Goal: Task Accomplishment & Management: Complete application form

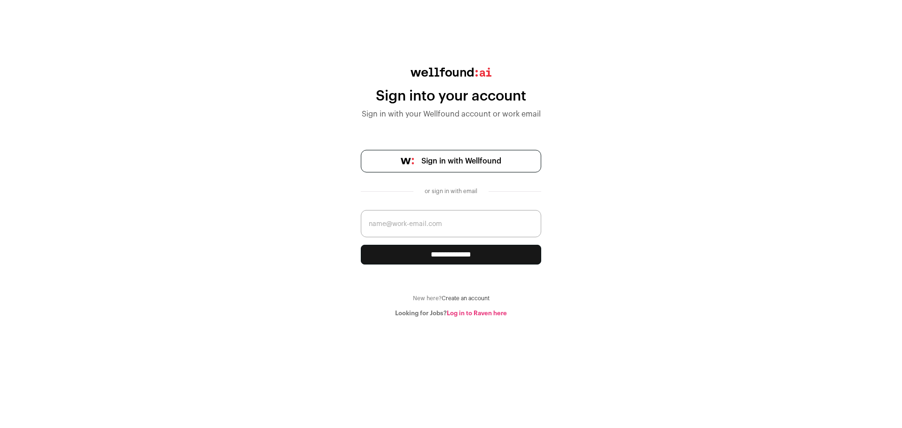
click at [419, 157] on link "Sign in with Wellfound" at bounding box center [451, 161] width 180 height 23
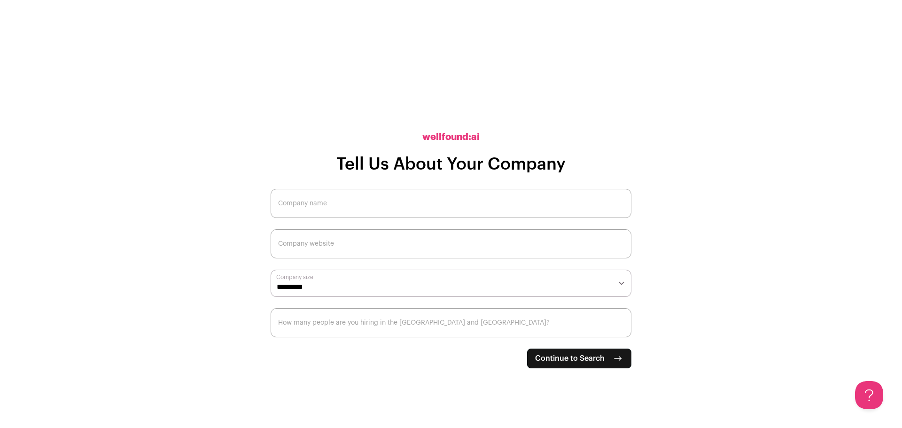
click at [461, 208] on input "Company name" at bounding box center [451, 203] width 361 height 29
click at [750, 306] on main "**********" at bounding box center [451, 214] width 902 height 428
